Goal: Task Accomplishment & Management: Manage account settings

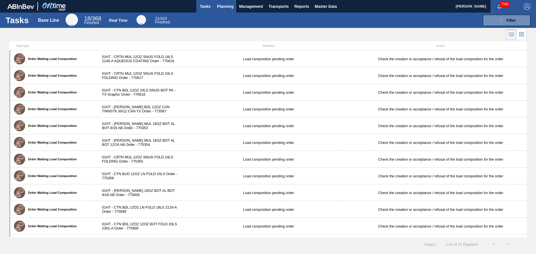
click at [225, 6] on span "Planning" at bounding box center [225, 6] width 16 height 7
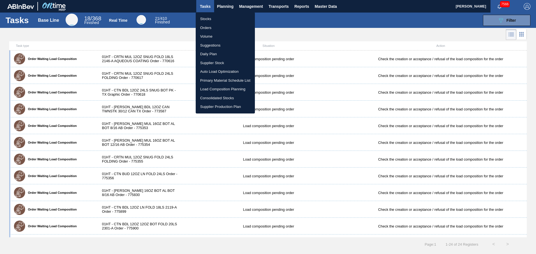
click at [204, 18] on li "Stocks" at bounding box center [225, 19] width 59 height 9
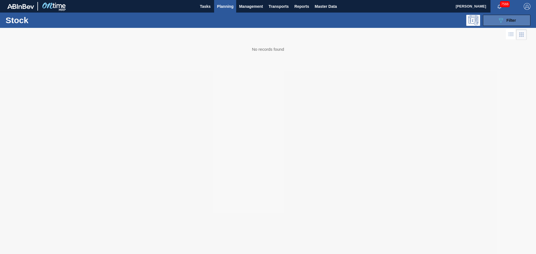
click at [505, 19] on div "089F7B8B-B2A5-4AFE-B5C0-19BA573D28AC Filter" at bounding box center [506, 20] width 18 height 7
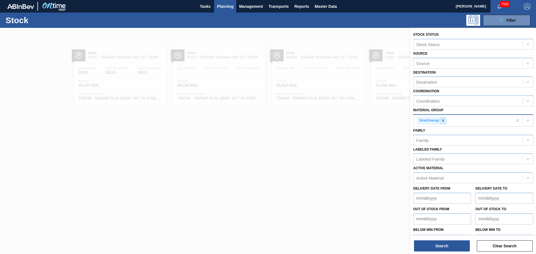
click at [441, 121] on icon at bounding box center [443, 121] width 4 height 4
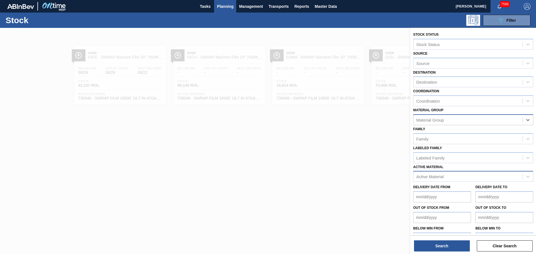
click at [437, 177] on div "Active Material" at bounding box center [429, 176] width 27 height 5
paste Material "620882"
type Material "620882"
click at [429, 191] on div "620882 - LID GLD 206 10-ST SEALED 0923 GLD BALL 0" at bounding box center [473, 190] width 120 height 10
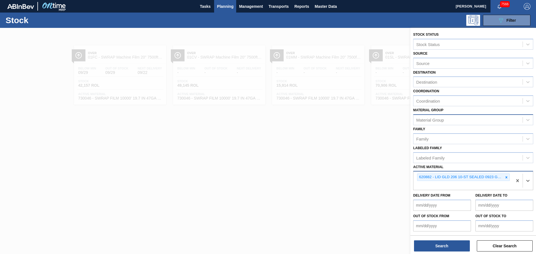
click at [451, 252] on div "Stock Status Stock Status Source Source Destination Destination Coordination Co…" at bounding box center [473, 141] width 126 height 227
click at [450, 247] on button "Search" at bounding box center [442, 245] width 56 height 11
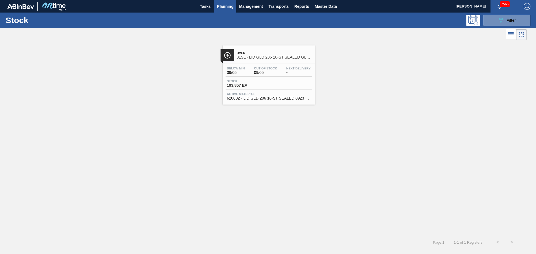
click at [268, 57] on span "01SL - LID GLD 206 10-ST SEALED GLD 0623" at bounding box center [274, 57] width 75 height 4
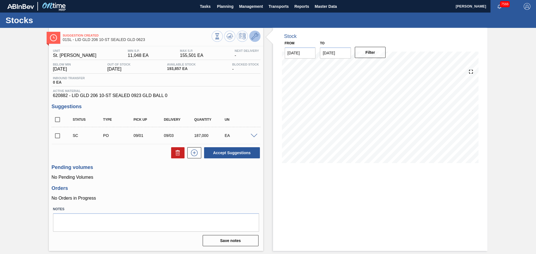
click at [258, 36] on icon at bounding box center [254, 36] width 7 height 7
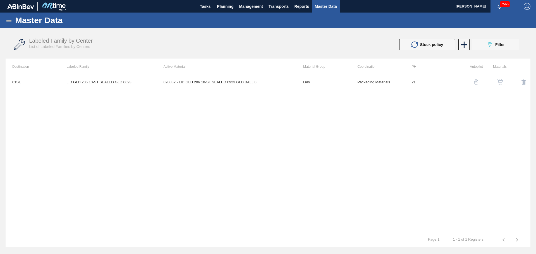
click at [497, 82] on img "button" at bounding box center [500, 82] width 6 height 6
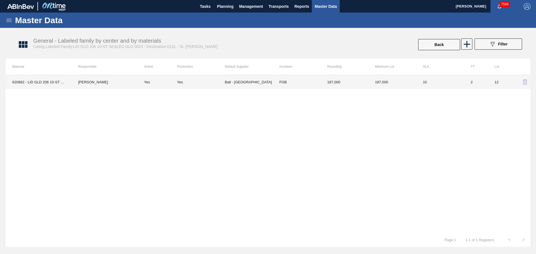
click at [219, 84] on div "Yes" at bounding box center [201, 82] width 48 height 4
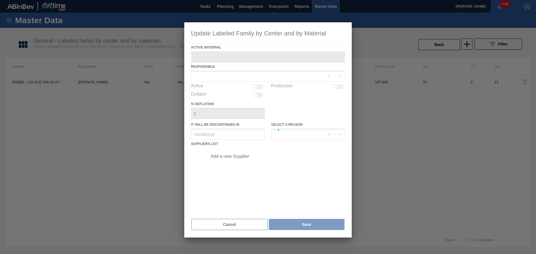
type Material "620882 - LID GLD 206 10-ST SEALED 0923 GLD BALL 0"
checkbox input "true"
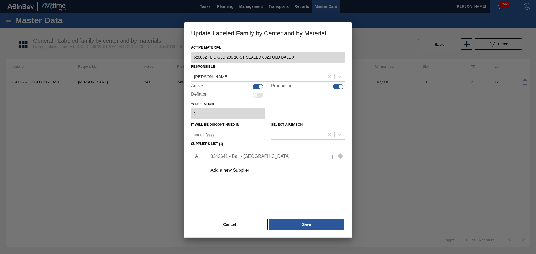
drag, startPoint x: 244, startPoint y: 151, endPoint x: 243, endPoint y: 155, distance: 3.9
click at [243, 151] on div "8342641 - Ball - Parque Industrial Finsa" at bounding box center [274, 157] width 141 height 14
click at [244, 156] on div "8342641 - Ball - Parque Industrial Finsa" at bounding box center [264, 156] width 109 height 5
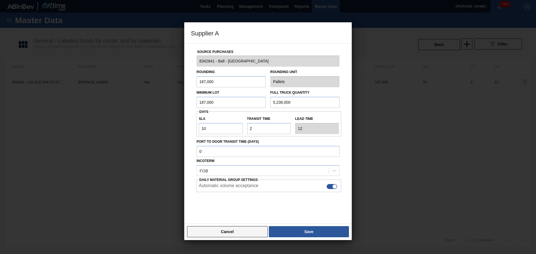
click at [231, 235] on button "Cancel" at bounding box center [227, 231] width 81 height 11
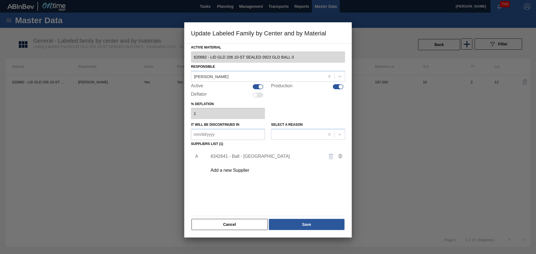
click at [229, 231] on div "Active Material 620882 - LID GLD 206 10-ST SEALED 0923 GLD BALL 0 Responsible J…" at bounding box center [267, 140] width 167 height 194
click at [229, 227] on button "Cancel" at bounding box center [229, 224] width 76 height 11
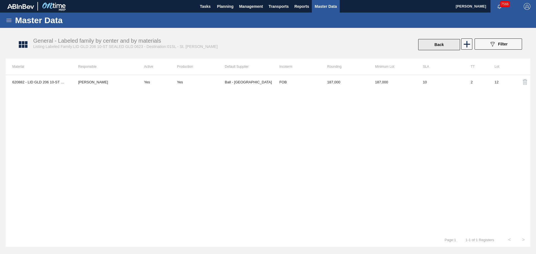
click at [433, 41] on button "Back" at bounding box center [439, 44] width 42 height 11
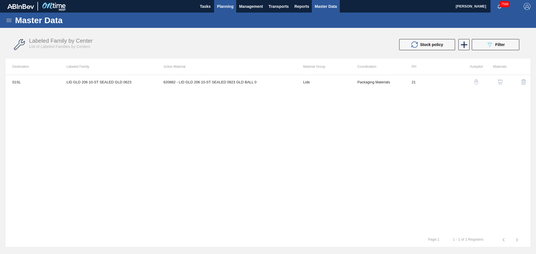
click at [220, 11] on button "Planning" at bounding box center [225, 6] width 22 height 13
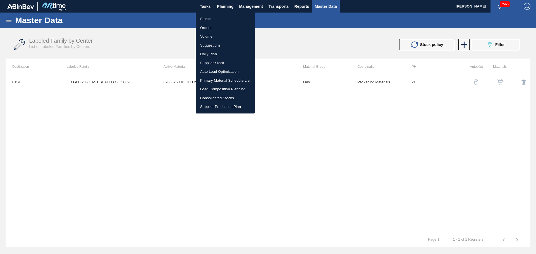
click at [220, 9] on div at bounding box center [268, 127] width 536 height 254
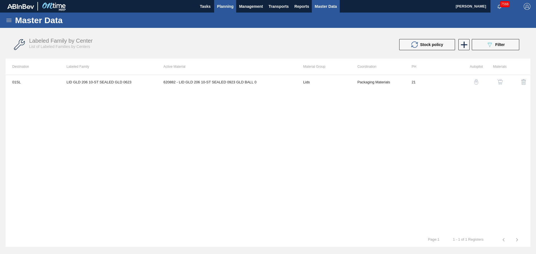
click at [225, 10] on button "Planning" at bounding box center [225, 6] width 22 height 13
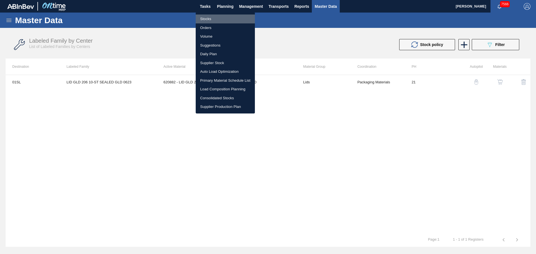
click at [212, 18] on li "Stocks" at bounding box center [225, 19] width 59 height 9
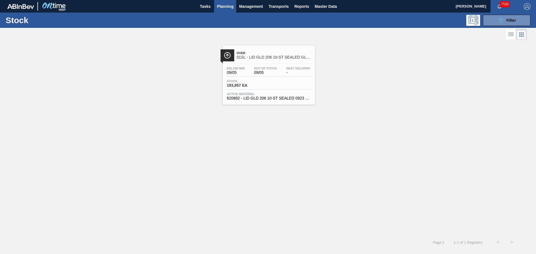
click at [259, 58] on span "01SL - LID GLD 206 10-ST SEALED GLD 0623" at bounding box center [274, 57] width 75 height 4
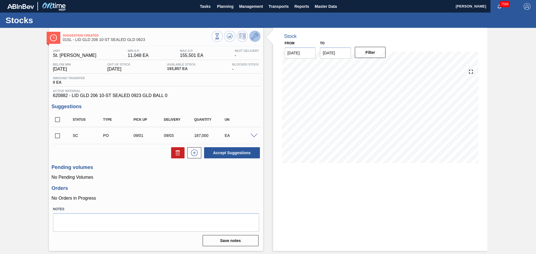
click at [255, 37] on icon at bounding box center [254, 36] width 7 height 7
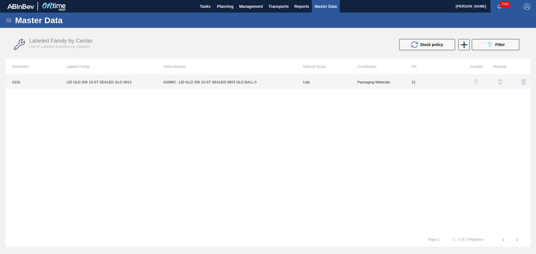
click at [204, 83] on td "620882 - LID GLD 206 10-ST SEALED 0923 GLD BALL 0" at bounding box center [226, 82] width 139 height 14
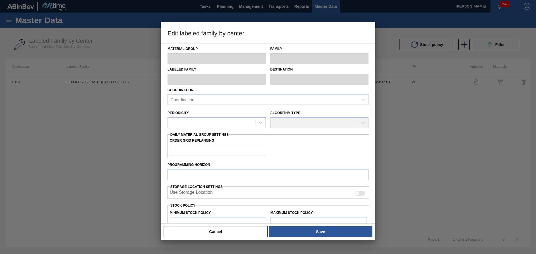
type input "Lids"
type input "Generic 206 Lid"
type input "LID GLD 206 10-ST SEALED GLD 0623"
type input "01SL - St. Louis Brewery"
type input "0"
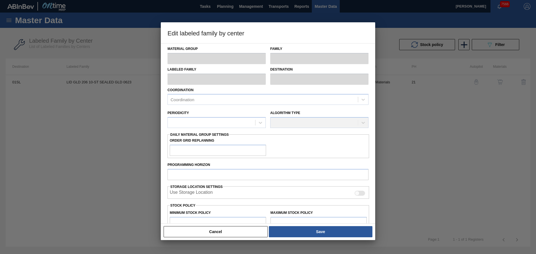
type input "21"
type input "11,048"
type input "155,501"
type input "10"
type input "25,493"
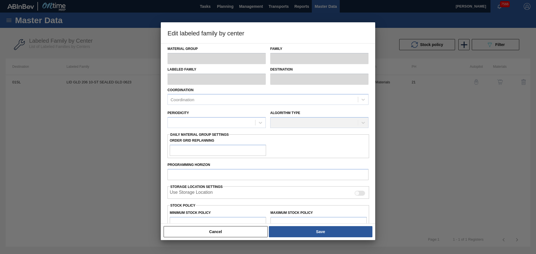
checkbox input "true"
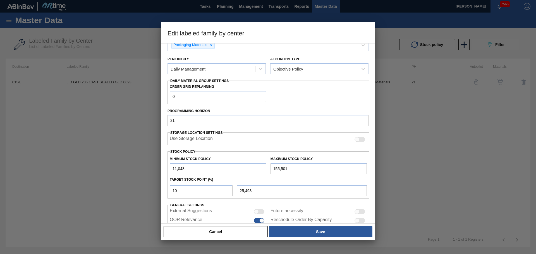
scroll to position [88, 0]
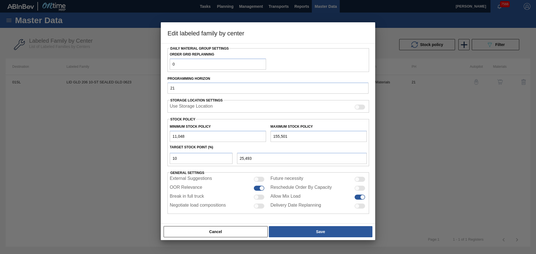
drag, startPoint x: 306, startPoint y: 139, endPoint x: 228, endPoint y: 135, distance: 78.2
click at [228, 135] on div "Minimum Stock Policy 11,048 Maximum Stock Policy 155,501" at bounding box center [267, 131] width 201 height 21
type input "2"
type input "9,943"
type input "21"
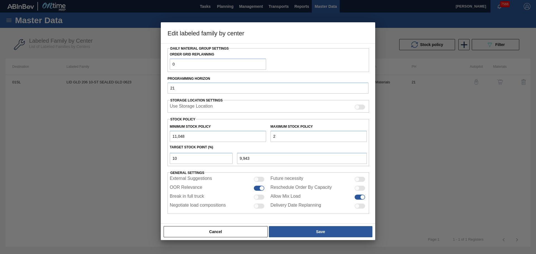
type input "9,945"
type input "217"
type input "9,965"
type input "2,178"
type input "10,161"
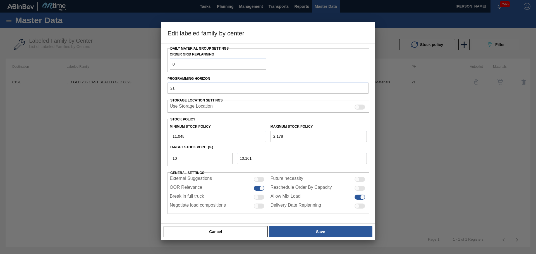
type input "21,785"
type input "12,122"
type input "217,853"
type input "31,729"
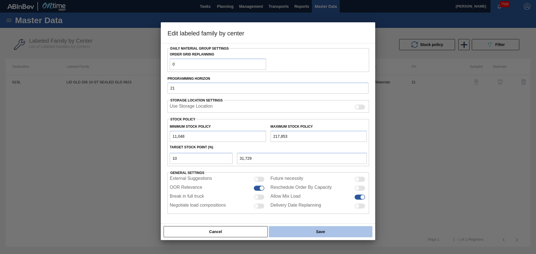
type input "217,853"
click at [318, 235] on button "Save" at bounding box center [321, 231] width 104 height 11
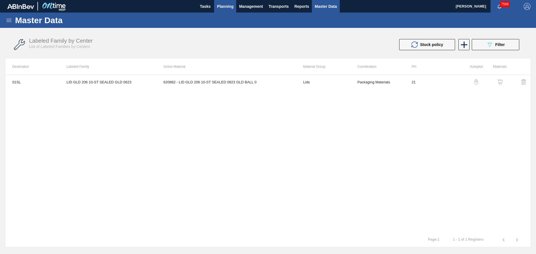
click at [227, 6] on span "Planning" at bounding box center [225, 6] width 16 height 7
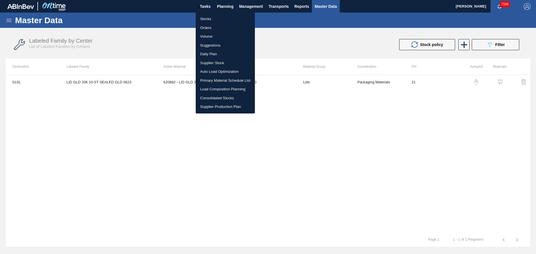
click at [206, 20] on li "Stocks" at bounding box center [225, 19] width 59 height 9
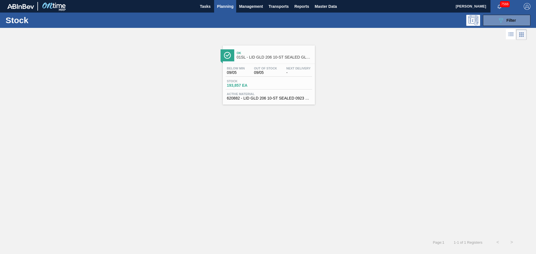
click at [261, 73] on span "09/05" at bounding box center [265, 73] width 23 height 4
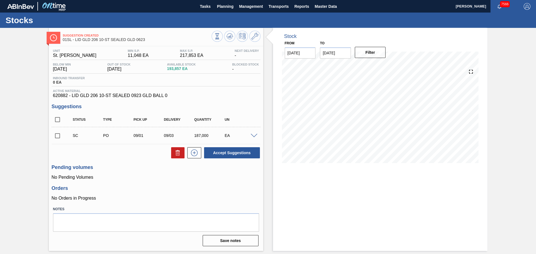
click at [264, 182] on div "Stock From 08/18/2025 to 09/01/2025 Filter 08/18 Stock Projection 193,857 SAP P…" at bounding box center [375, 139] width 224 height 223
